Goal: Task Accomplishment & Management: Manage account settings

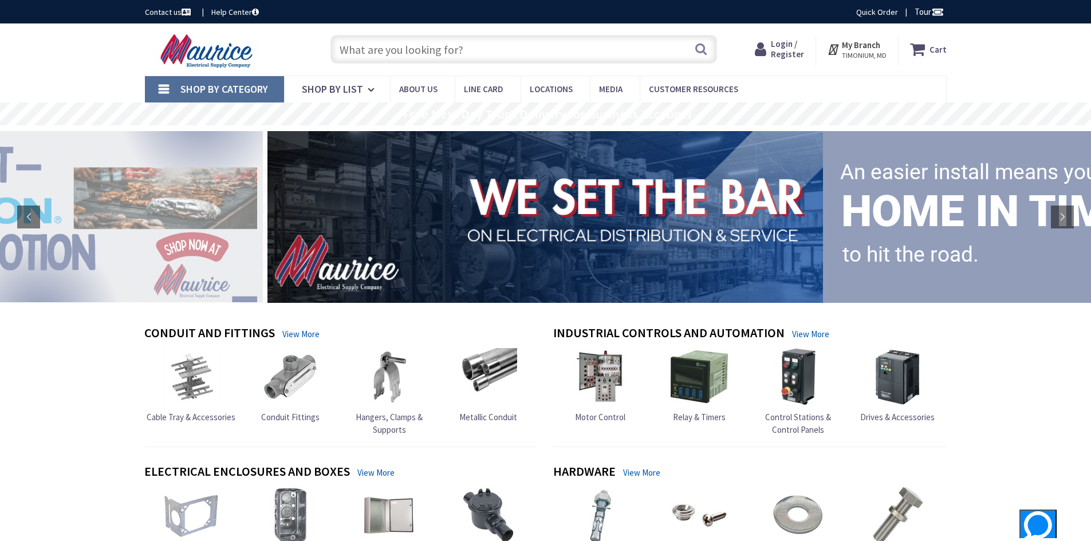
click at [788, 52] on span "Login / Register" at bounding box center [787, 48] width 33 height 21
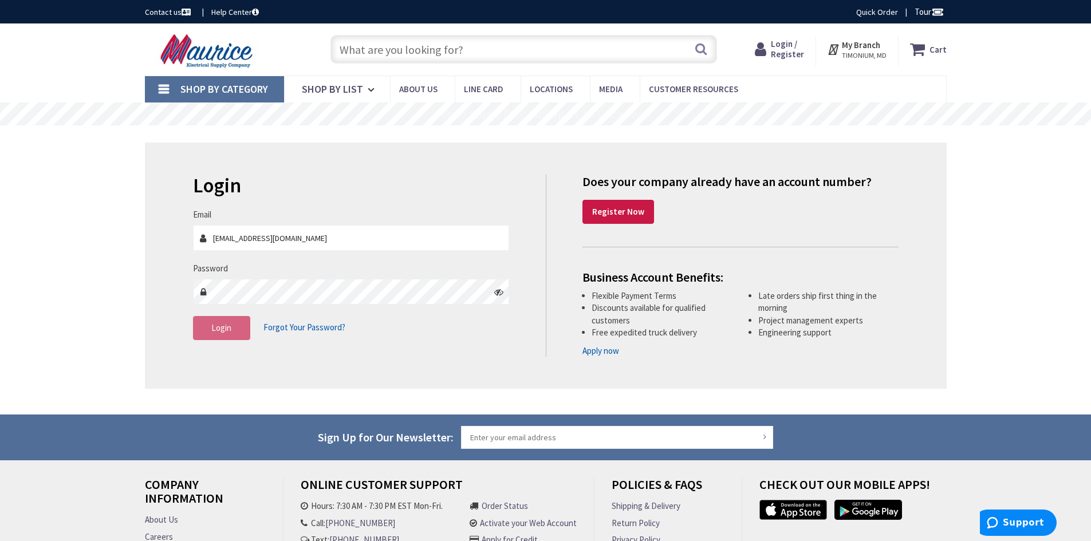
type input "nroberts@citygeneralinc.com"
click at [221, 331] on span "Login" at bounding box center [221, 328] width 20 height 11
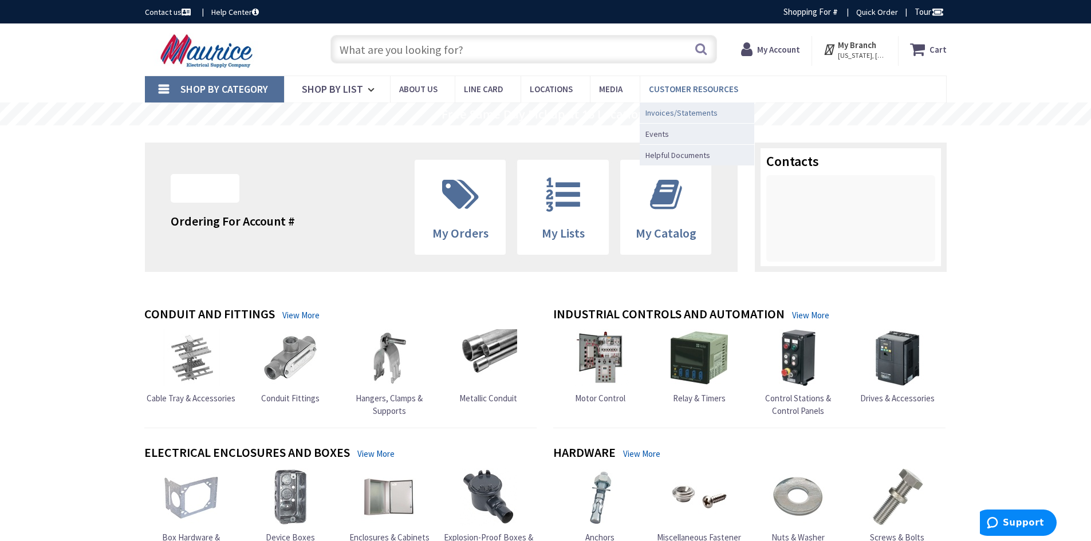
click at [696, 112] on span "Invoices/Statements" at bounding box center [682, 112] width 72 height 11
